Goal: Use online tool/utility: Utilize a website feature to perform a specific function

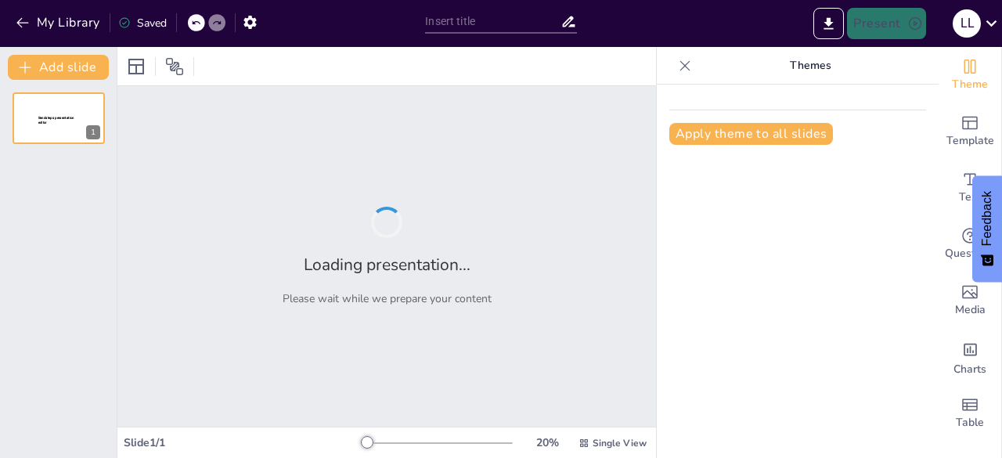
type input "La Relevancia de los Animales Aeróbicos en el Ecosistema"
type input "Impacto de la Comida Chatarra en la Salud"
